Goal: Download file/media

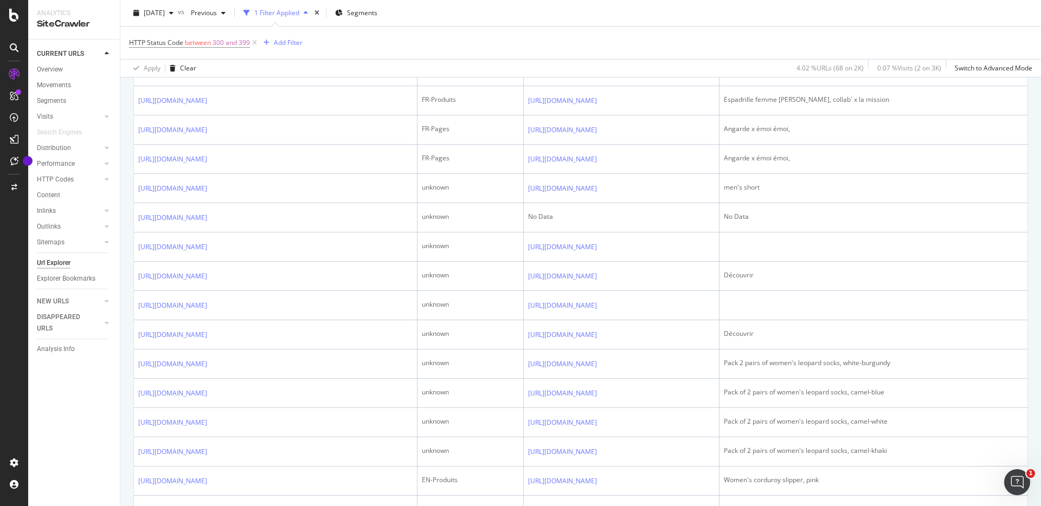
scroll to position [1417, 0]
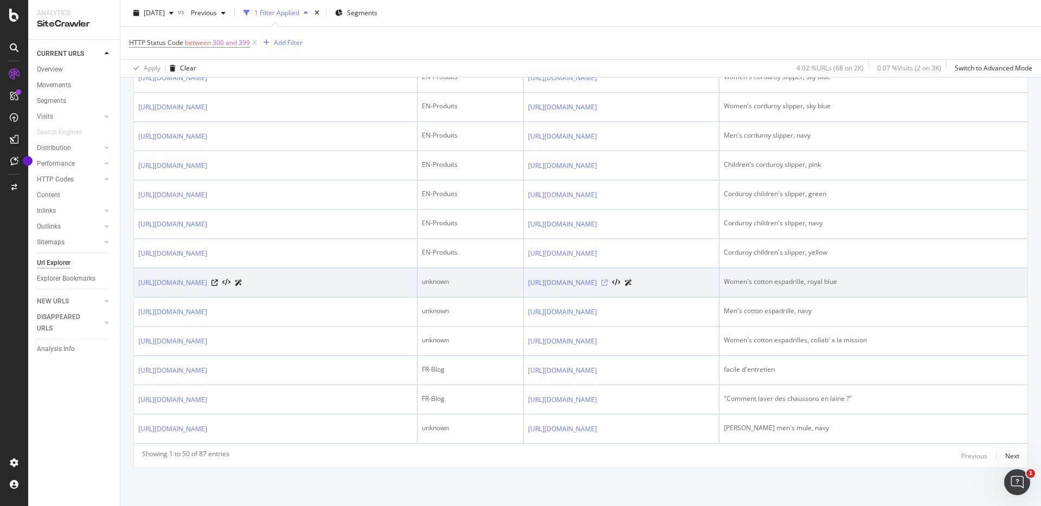
click at [608, 280] on icon at bounding box center [604, 283] width 7 height 7
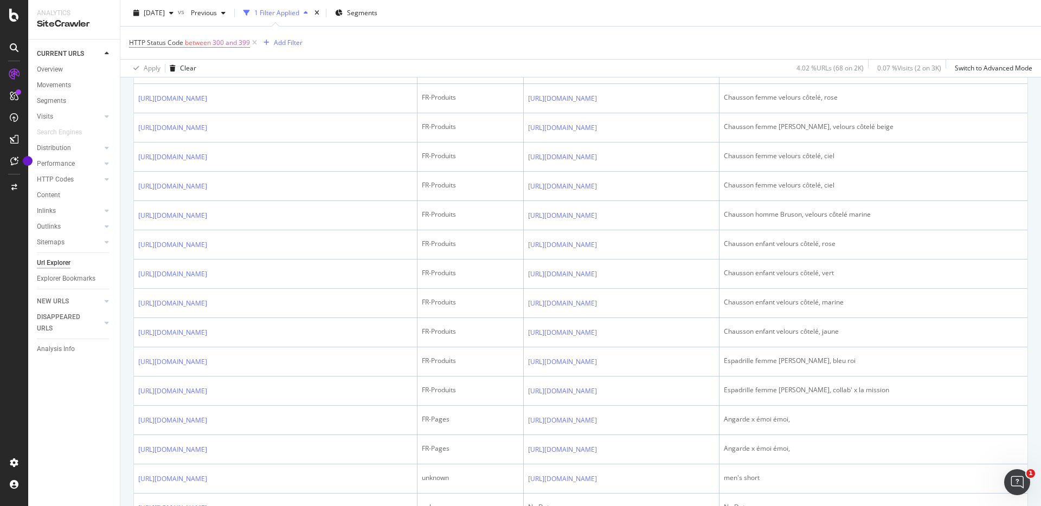
scroll to position [0, 0]
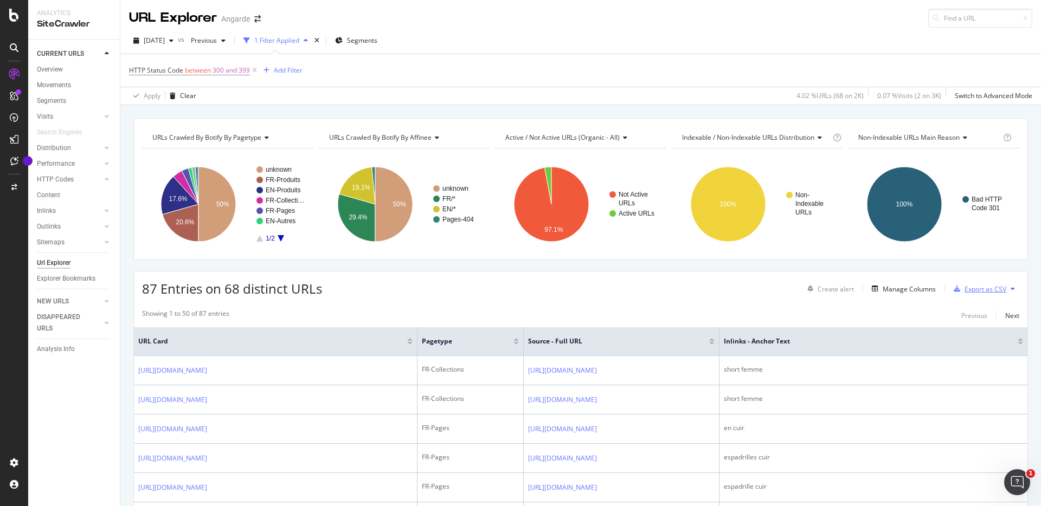
click at [966, 291] on div "Export as CSV" at bounding box center [985, 289] width 42 height 9
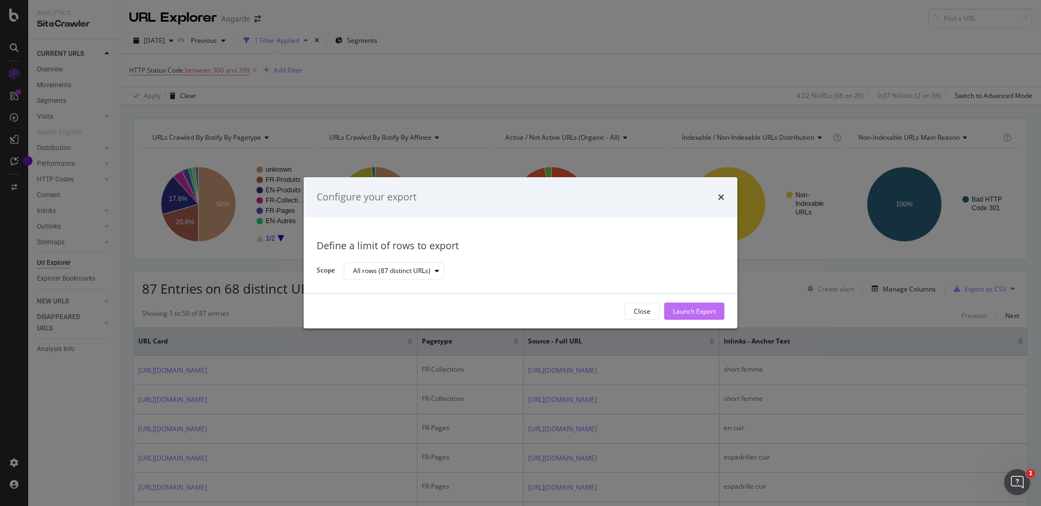
click at [709, 314] on div "Launch Export" at bounding box center [694, 311] width 43 height 9
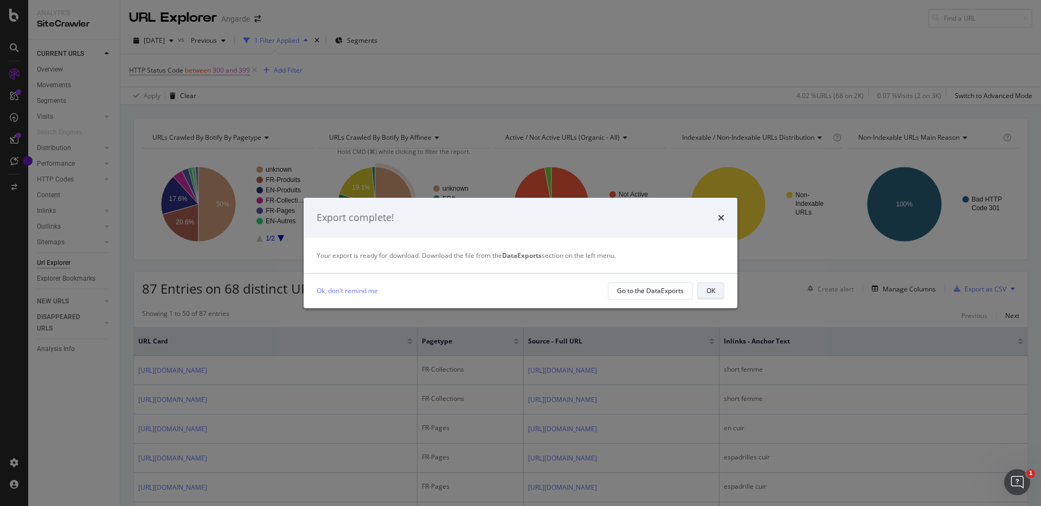
click at [713, 292] on div "OK" at bounding box center [710, 290] width 9 height 9
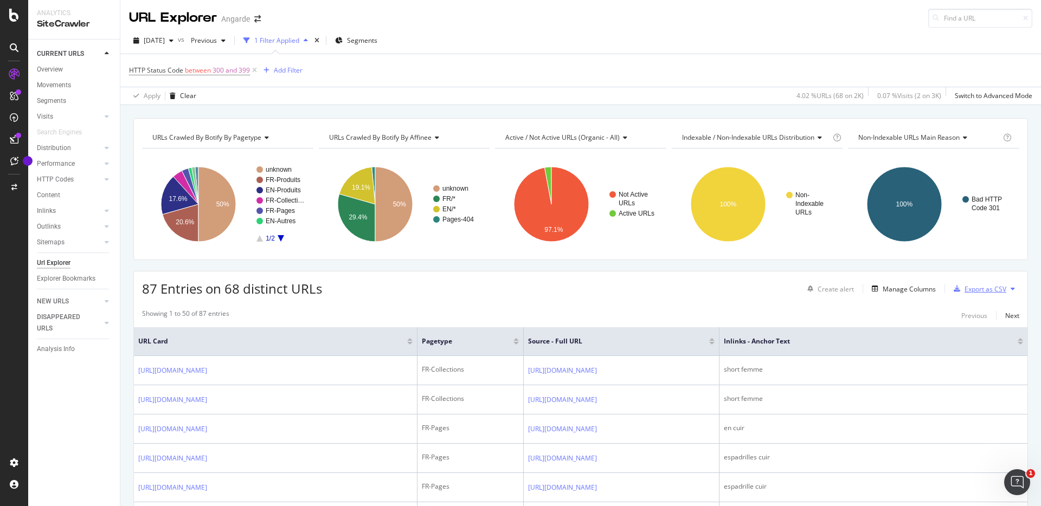
click at [968, 290] on div "Export as CSV" at bounding box center [985, 289] width 42 height 9
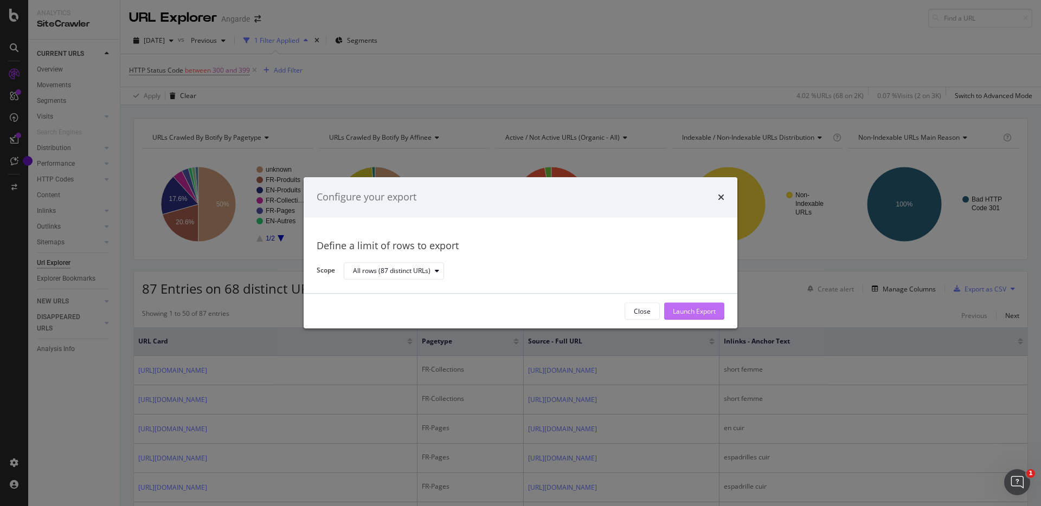
click at [685, 312] on div "Launch Export" at bounding box center [694, 311] width 43 height 9
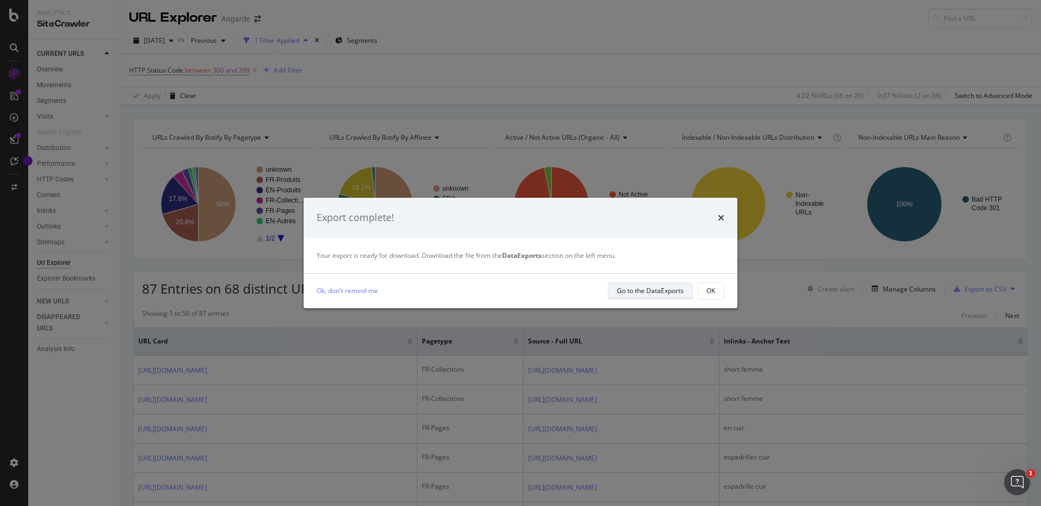
click at [648, 296] on div "Go to the DataExports" at bounding box center [650, 291] width 67 height 15
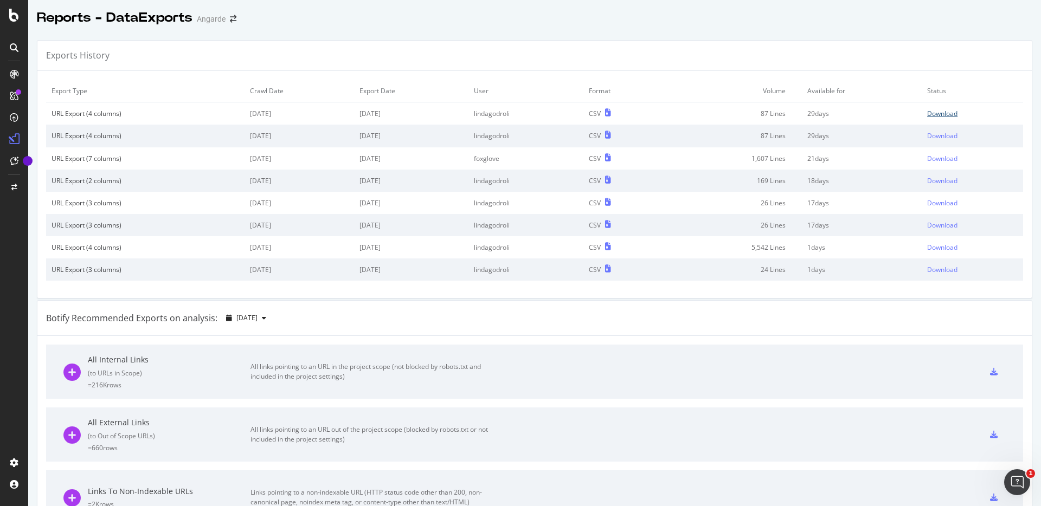
click at [934, 113] on div "Download" at bounding box center [942, 113] width 30 height 9
